Goal: Register for event/course

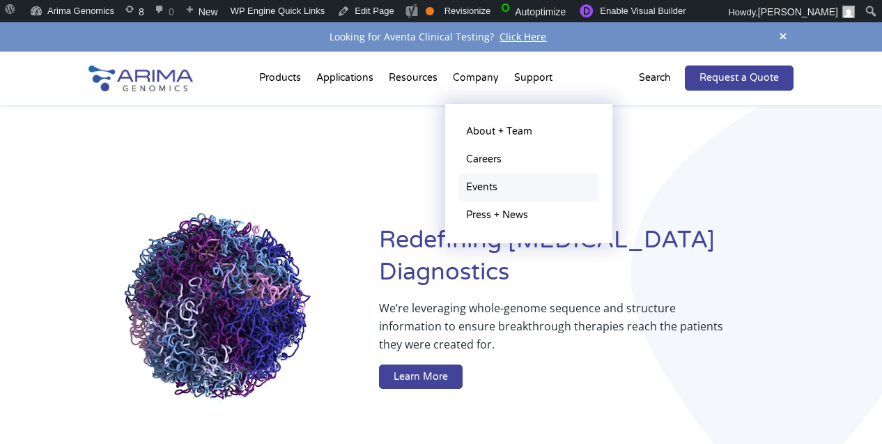
click at [496, 194] on link "Events" at bounding box center [528, 188] width 139 height 28
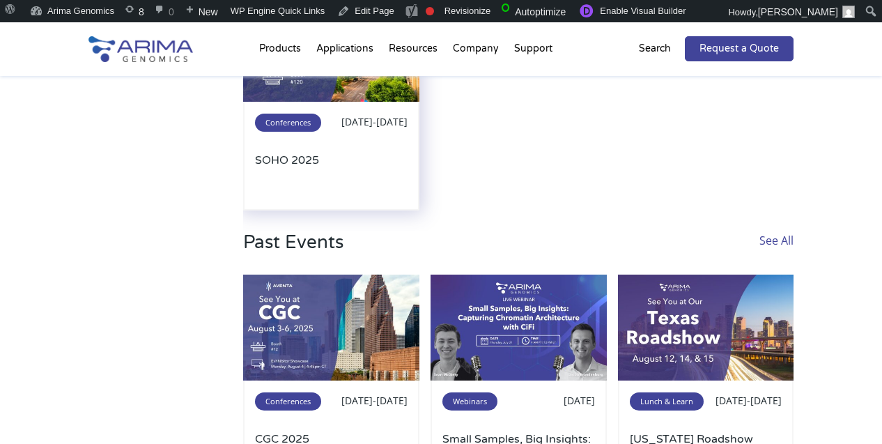
scroll to position [277, 0]
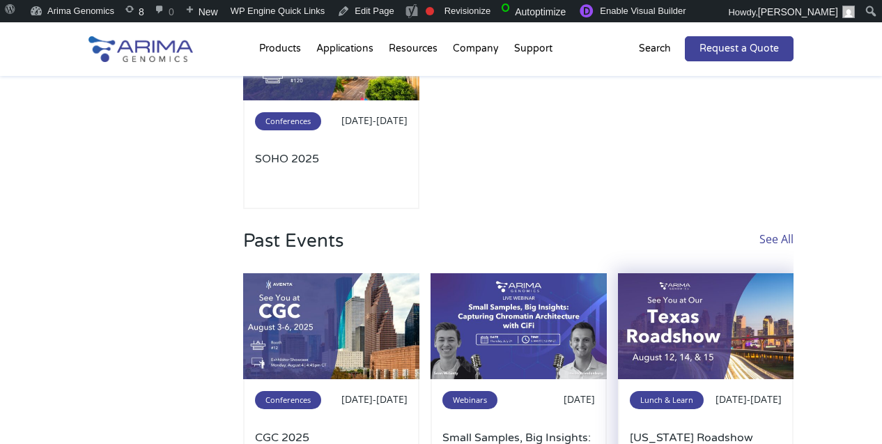
click at [642, 330] on img at bounding box center [706, 326] width 176 height 106
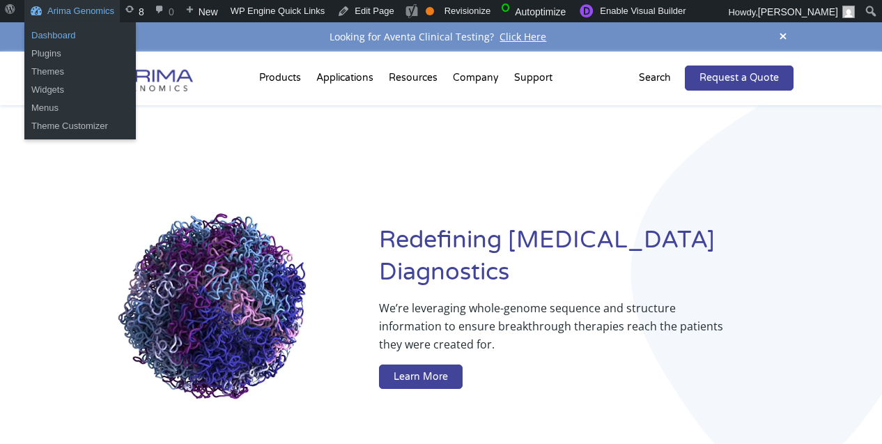
click at [66, 36] on link "Dashboard" at bounding box center [80, 35] width 112 height 18
